Goal: Find specific page/section: Find specific page/section

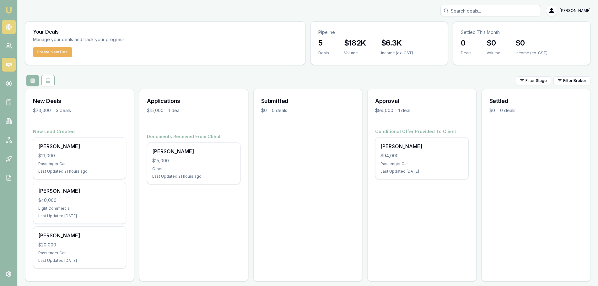
click at [6, 29] on circle at bounding box center [8, 26] width 5 height 5
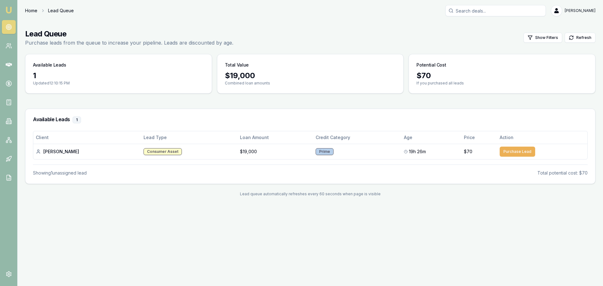
click at [27, 9] on link "Home" at bounding box center [31, 11] width 12 height 6
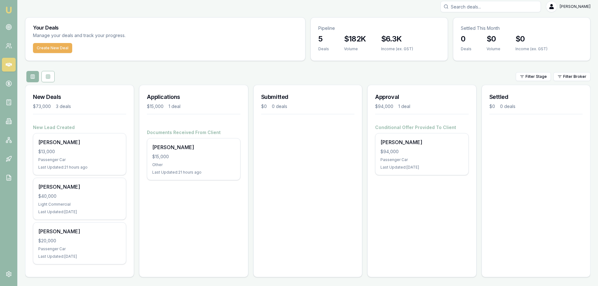
scroll to position [5, 0]
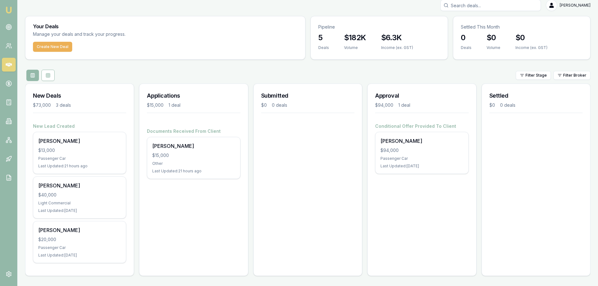
click at [284, 128] on div at bounding box center [308, 127] width 108 height 8
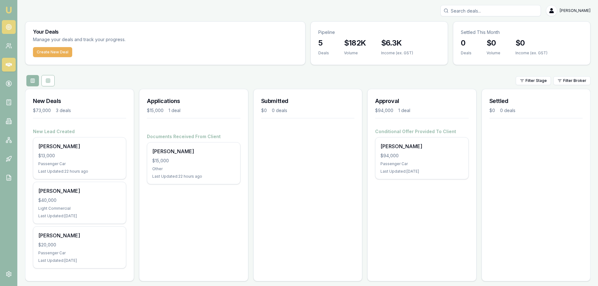
click at [8, 30] on circle at bounding box center [8, 26] width 5 height 5
